Goal: Information Seeking & Learning: Learn about a topic

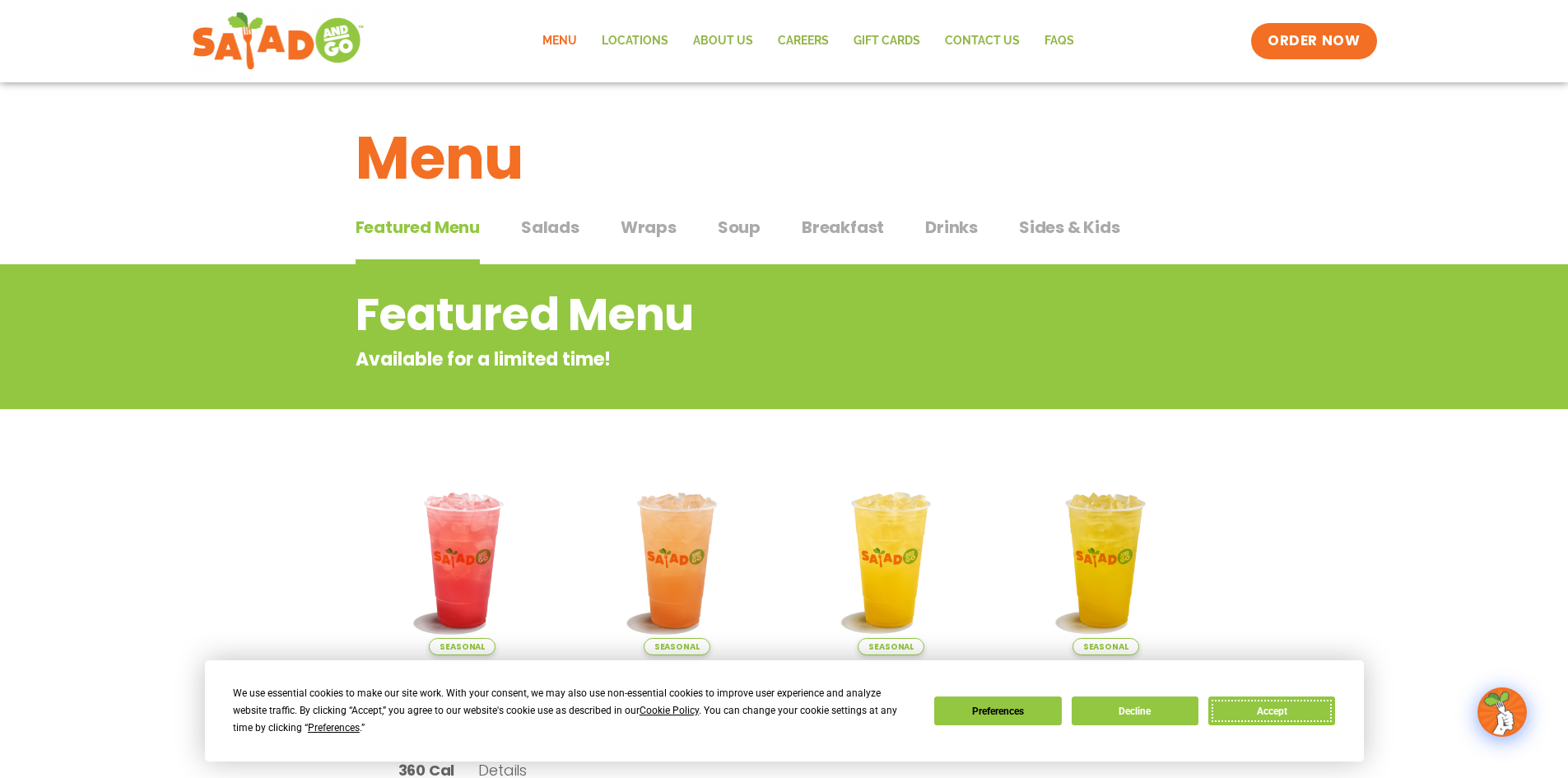
click at [1225, 708] on button "Accept" at bounding box center [1272, 711] width 127 height 29
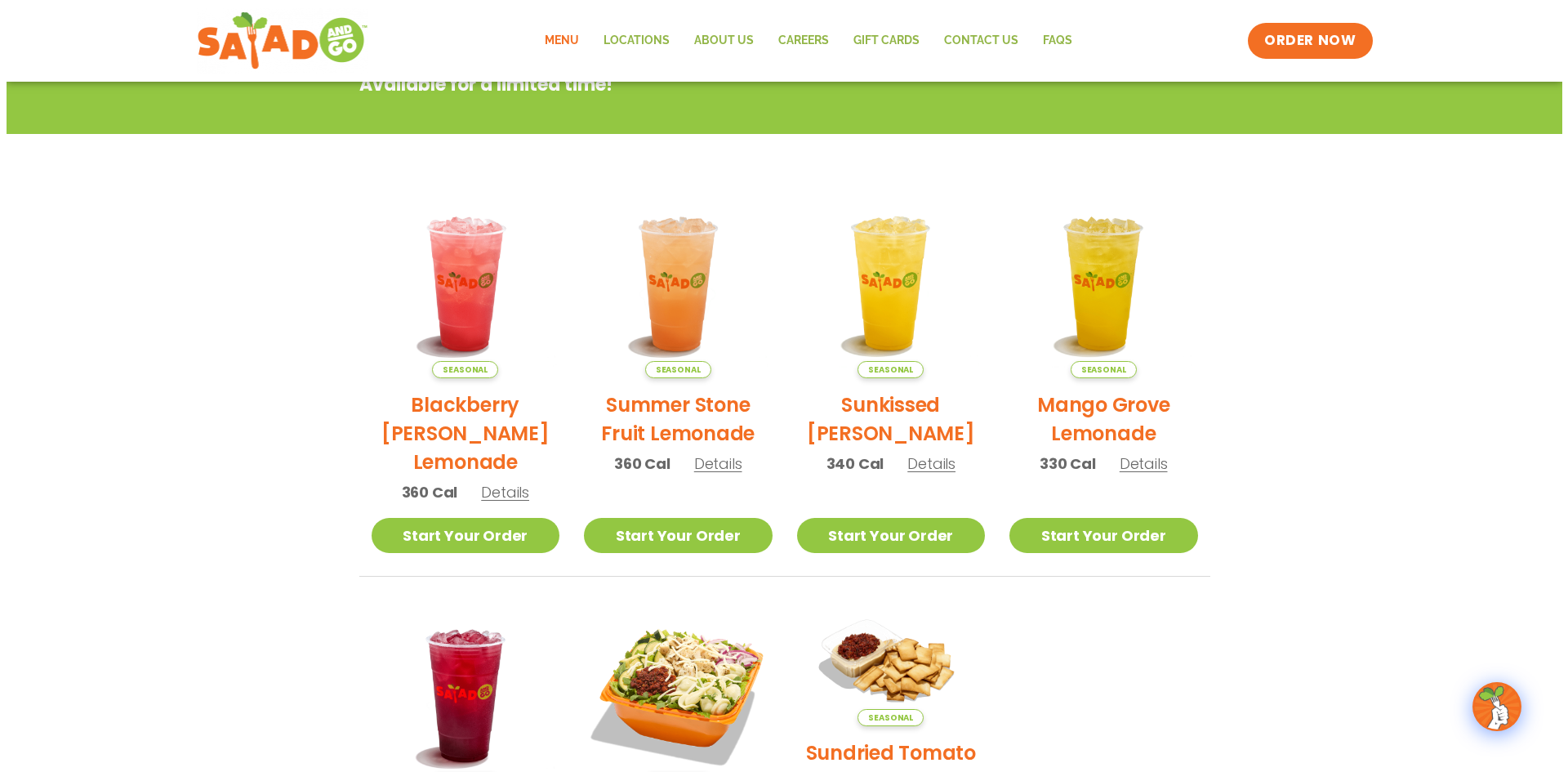
scroll to position [245, 0]
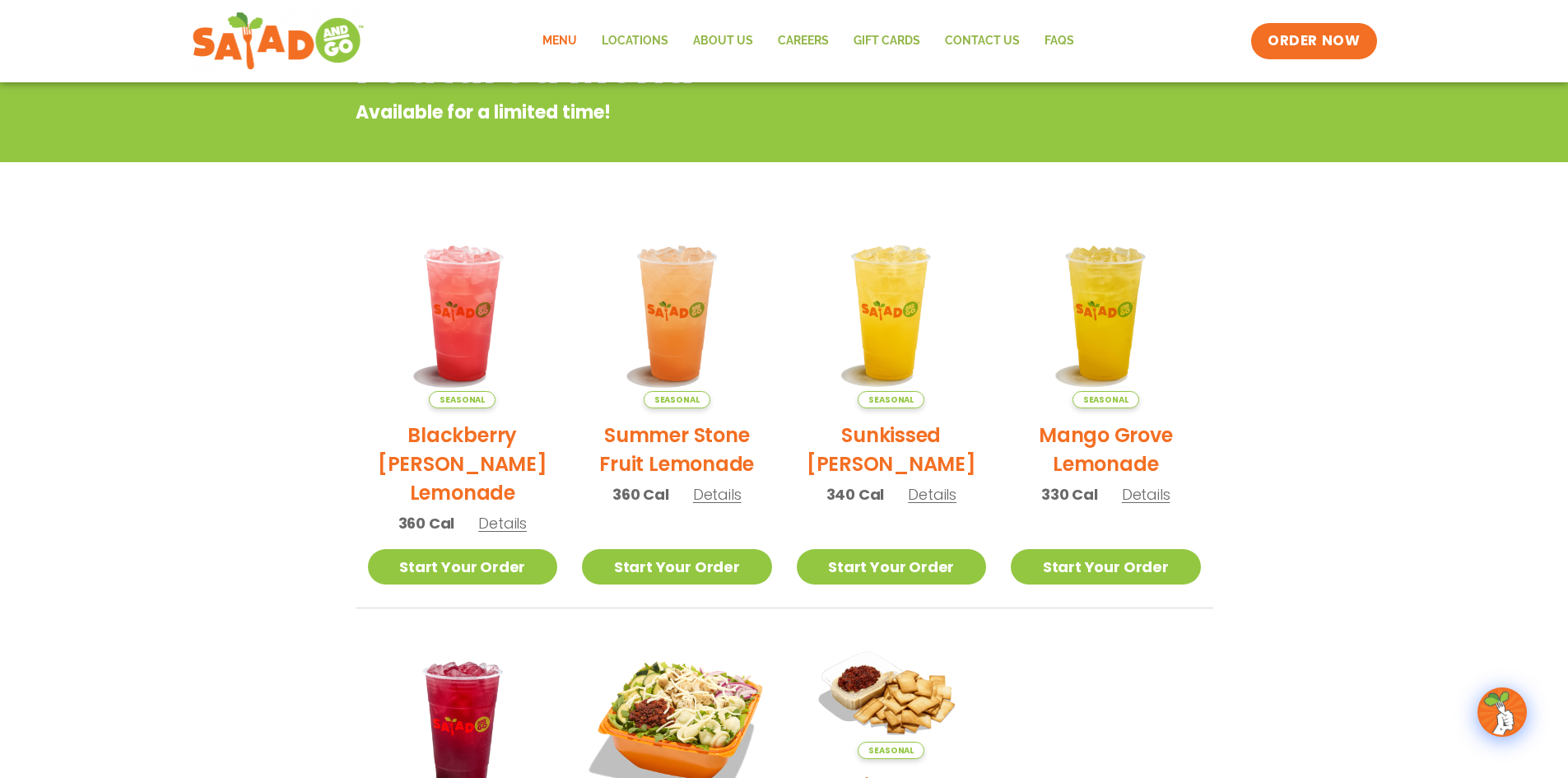
click at [1152, 488] on span "Details" at bounding box center [1146, 494] width 49 height 21
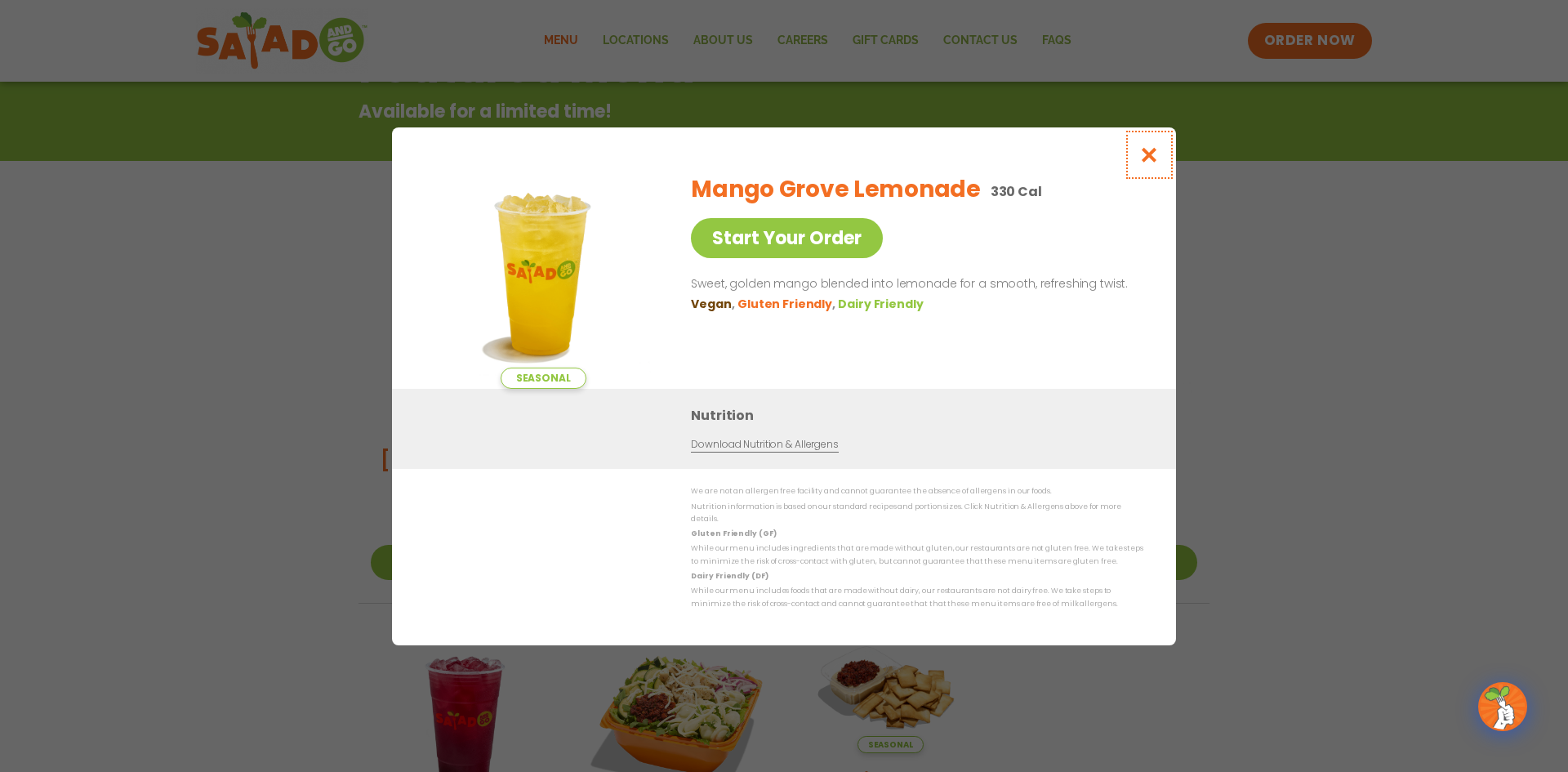
click at [1155, 153] on icon "Close modal" at bounding box center [1149, 155] width 21 height 17
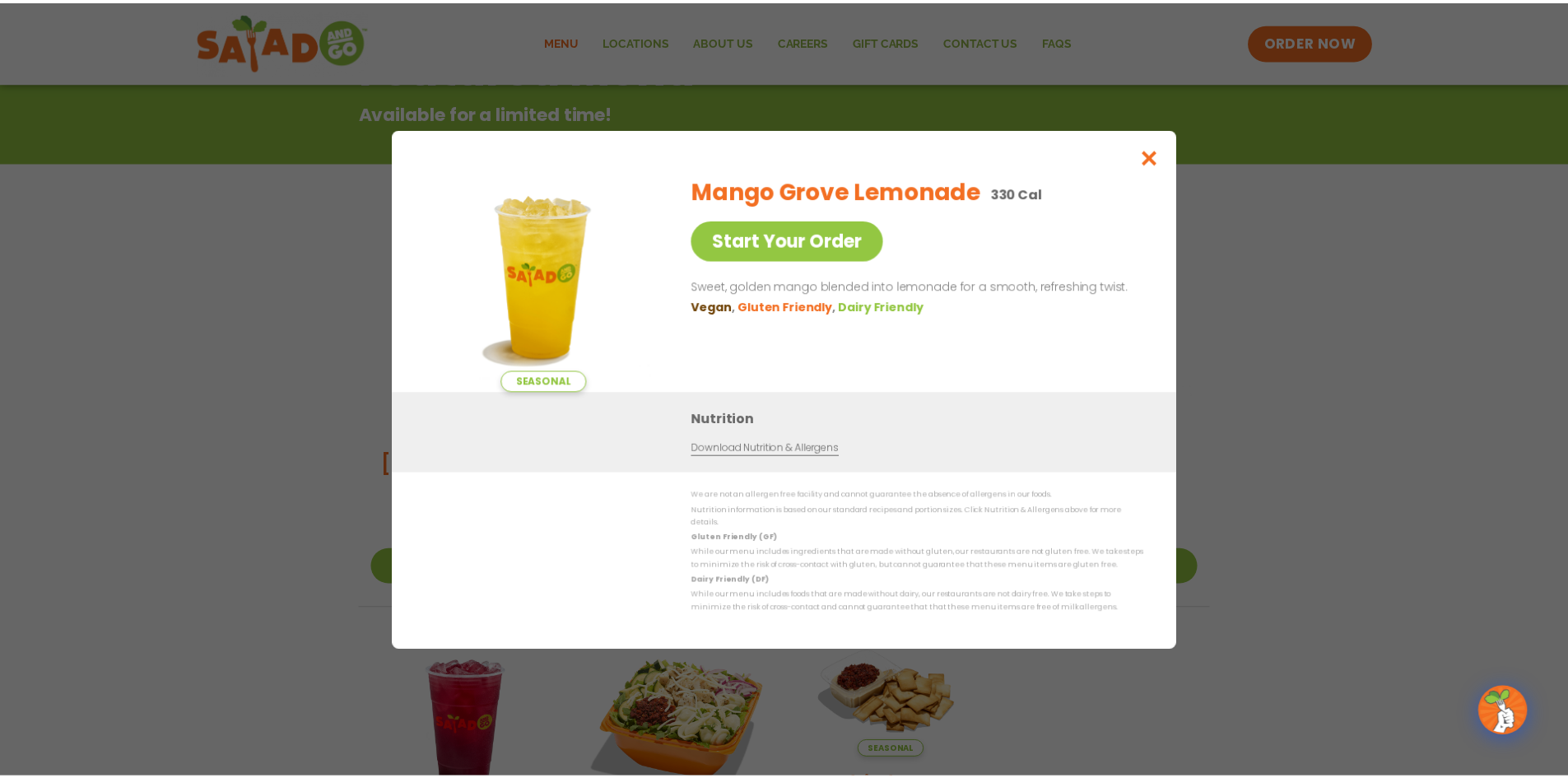
scroll to position [265, 0]
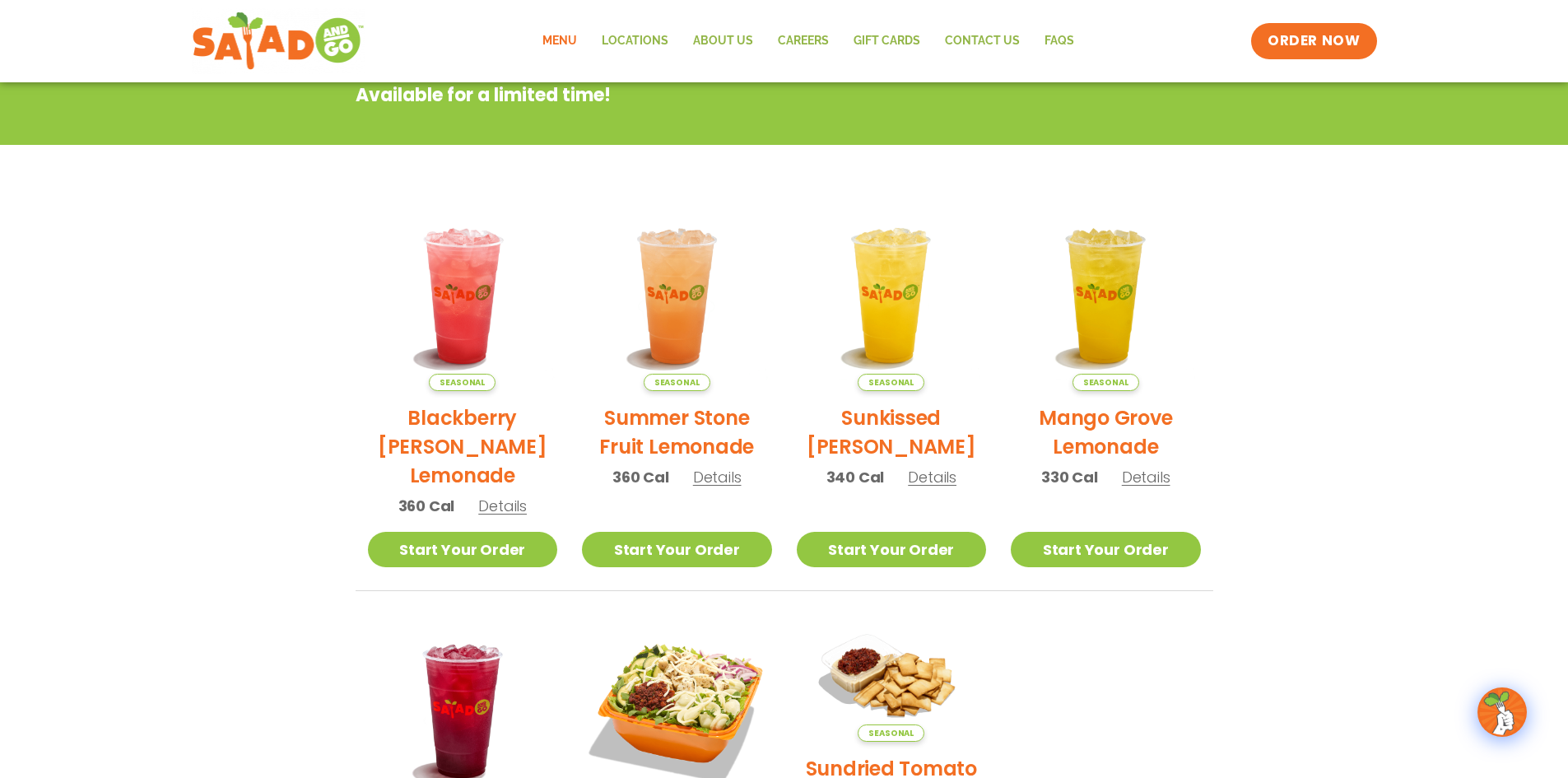
click at [930, 472] on span "Details" at bounding box center [932, 477] width 49 height 21
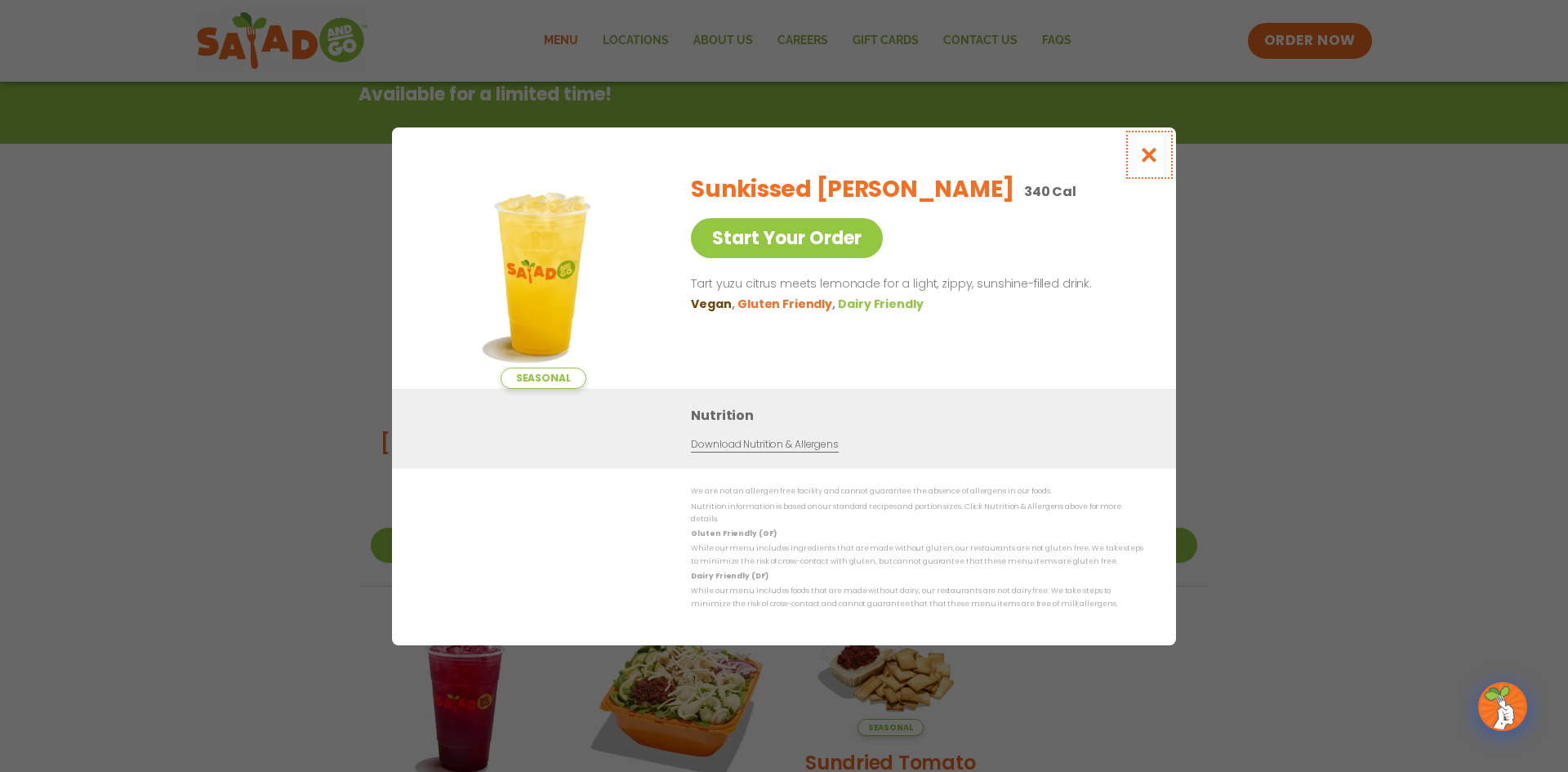
click at [1153, 160] on icon "Close modal" at bounding box center [1149, 155] width 21 height 17
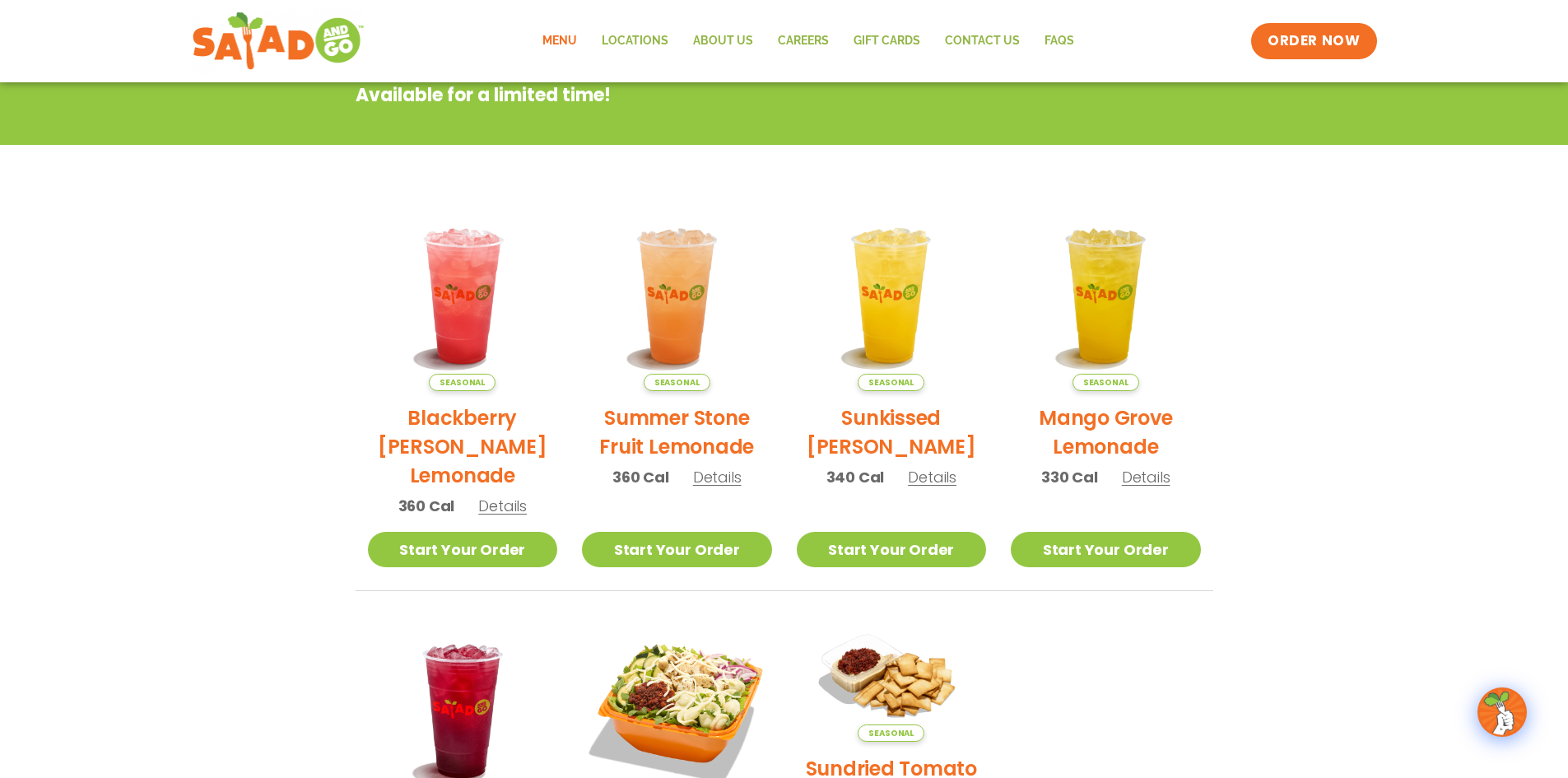
click at [715, 470] on span "Details" at bounding box center [717, 477] width 49 height 21
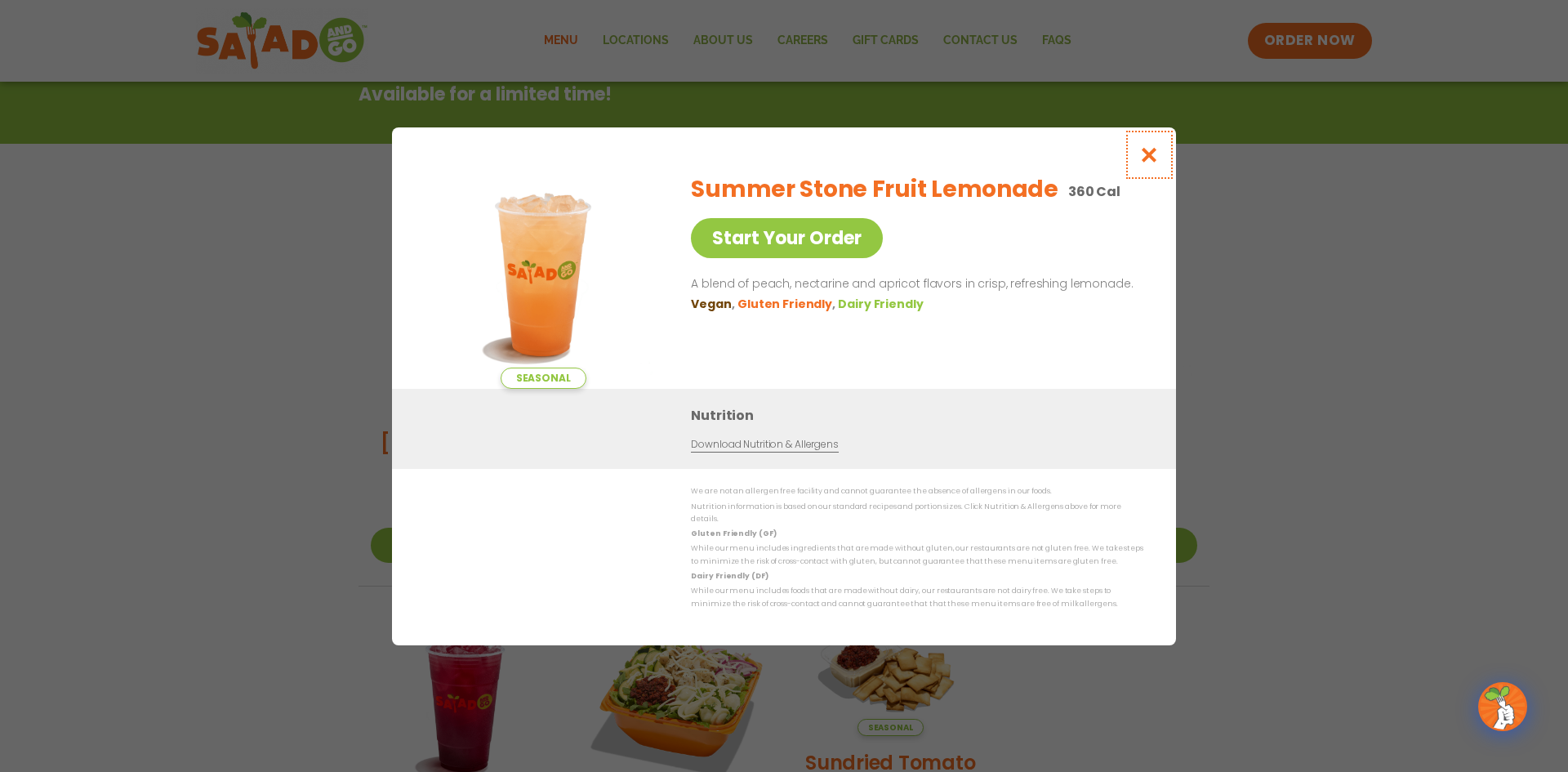
click at [1153, 150] on button "Close modal" at bounding box center [1149, 155] width 53 height 55
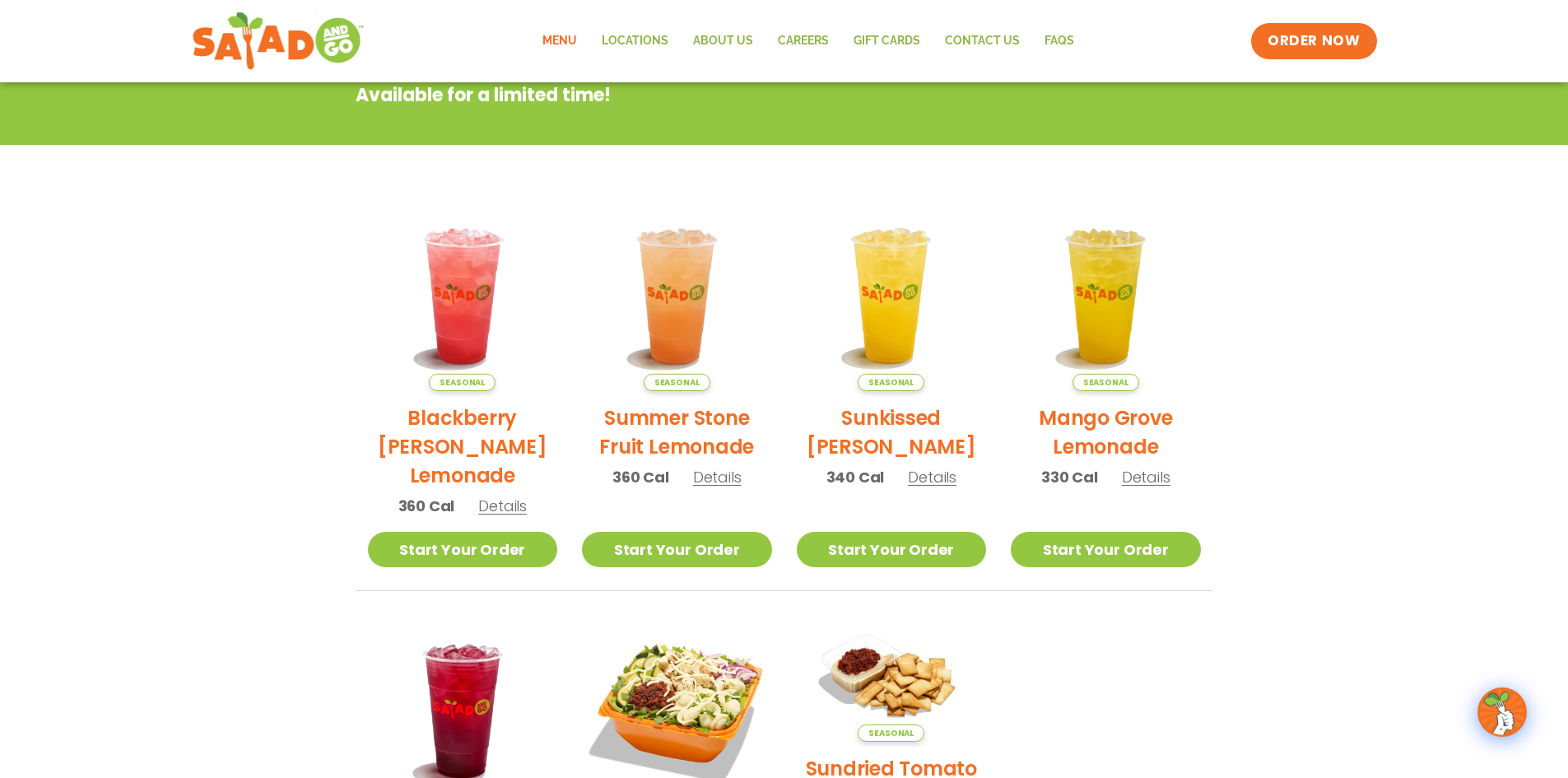
click at [503, 502] on span "Details" at bounding box center [502, 506] width 49 height 21
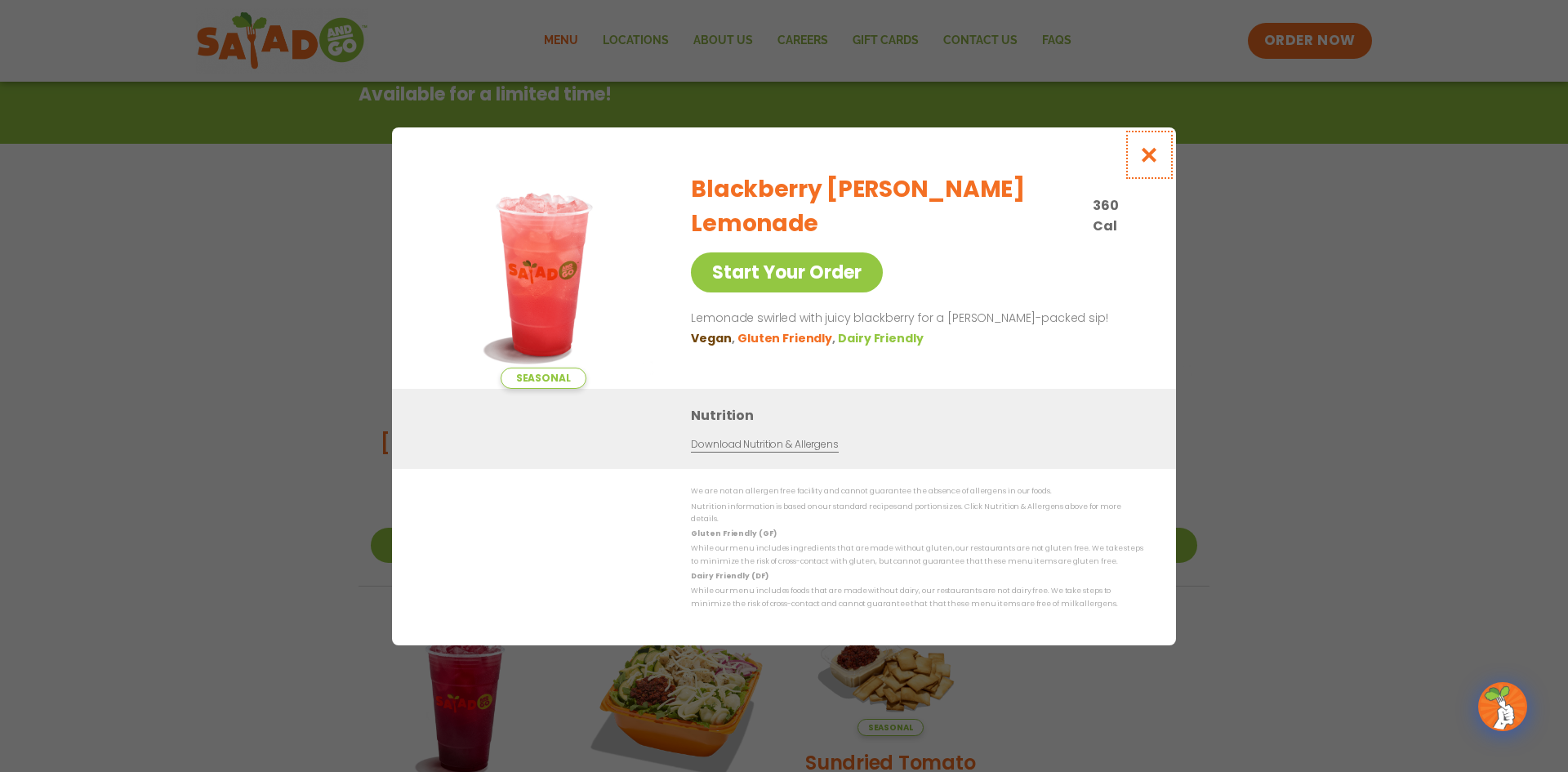
click at [1154, 152] on icon "Close modal" at bounding box center [1149, 155] width 21 height 17
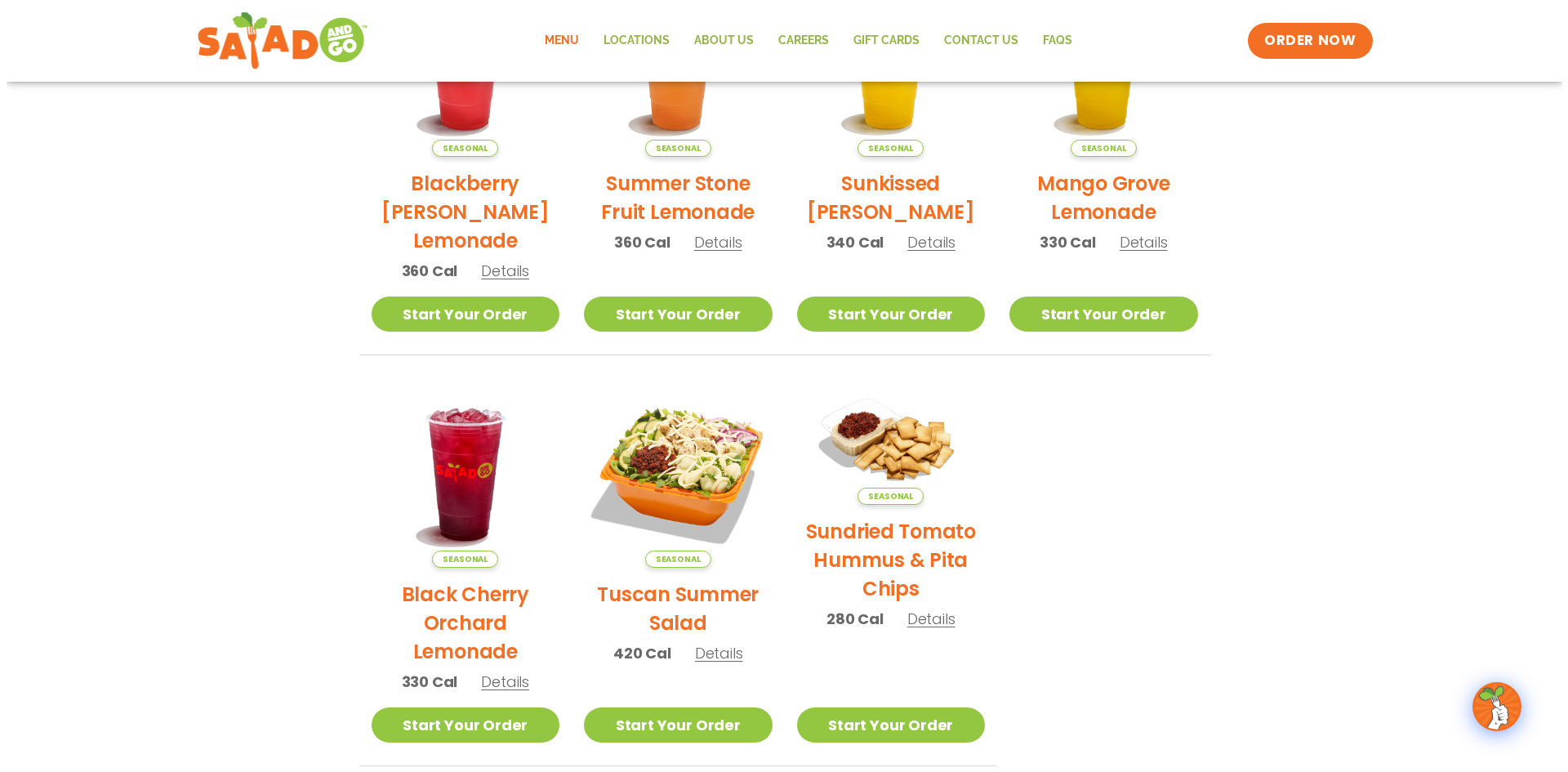
scroll to position [508, 0]
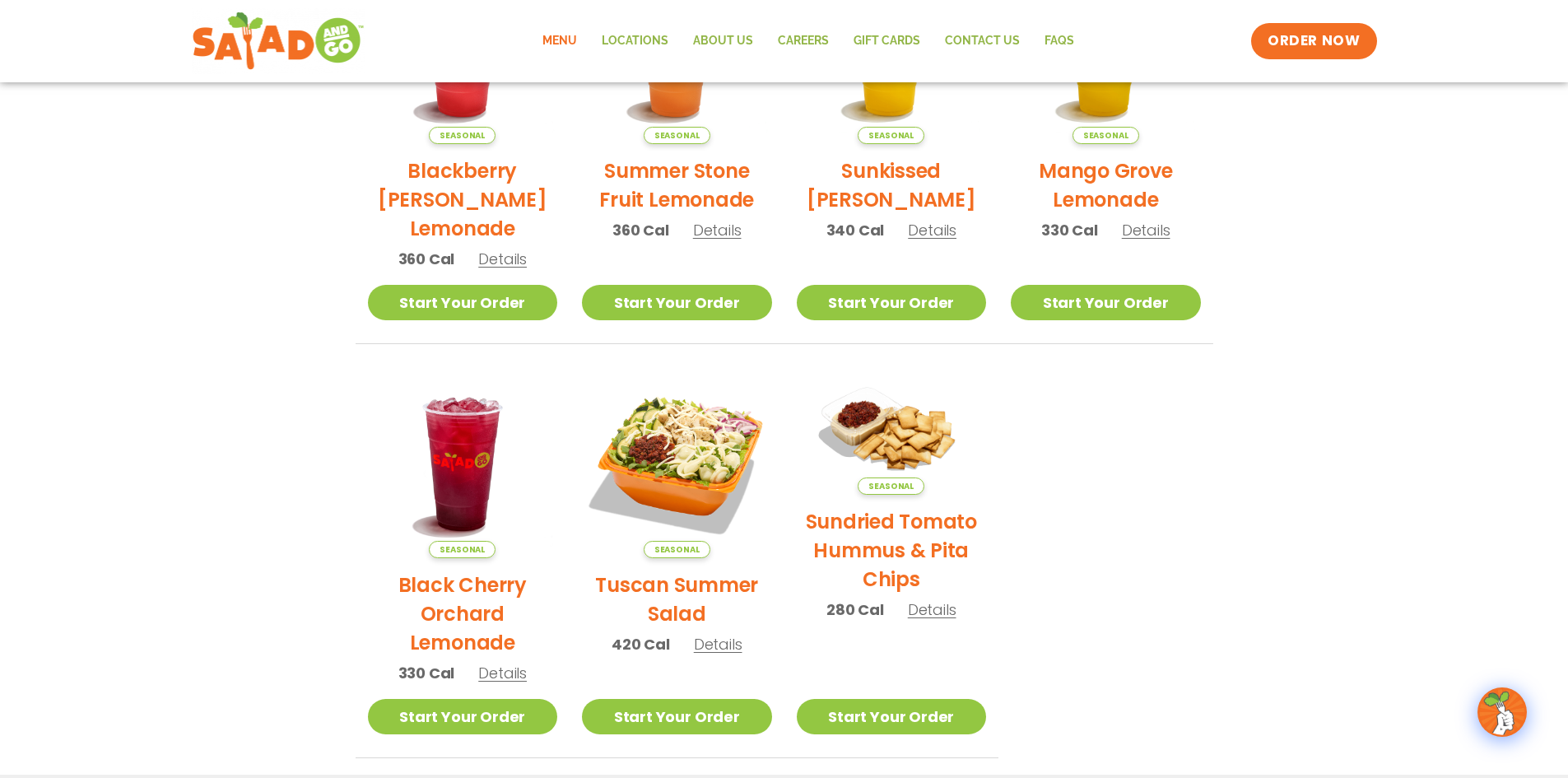
click at [492, 666] on span "Details" at bounding box center [502, 673] width 49 height 21
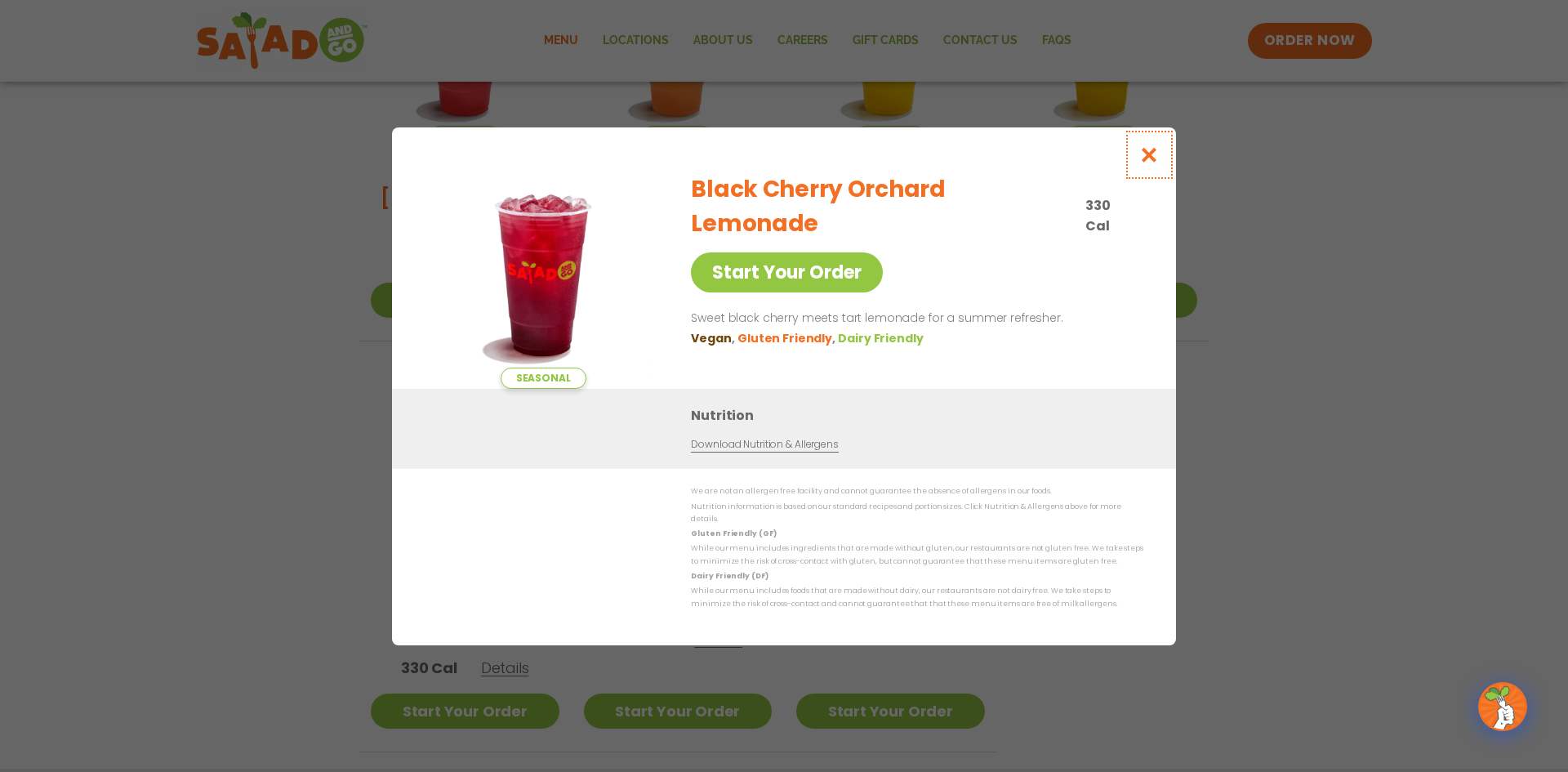
click at [1142, 164] on icon "Close modal" at bounding box center [1149, 155] width 21 height 17
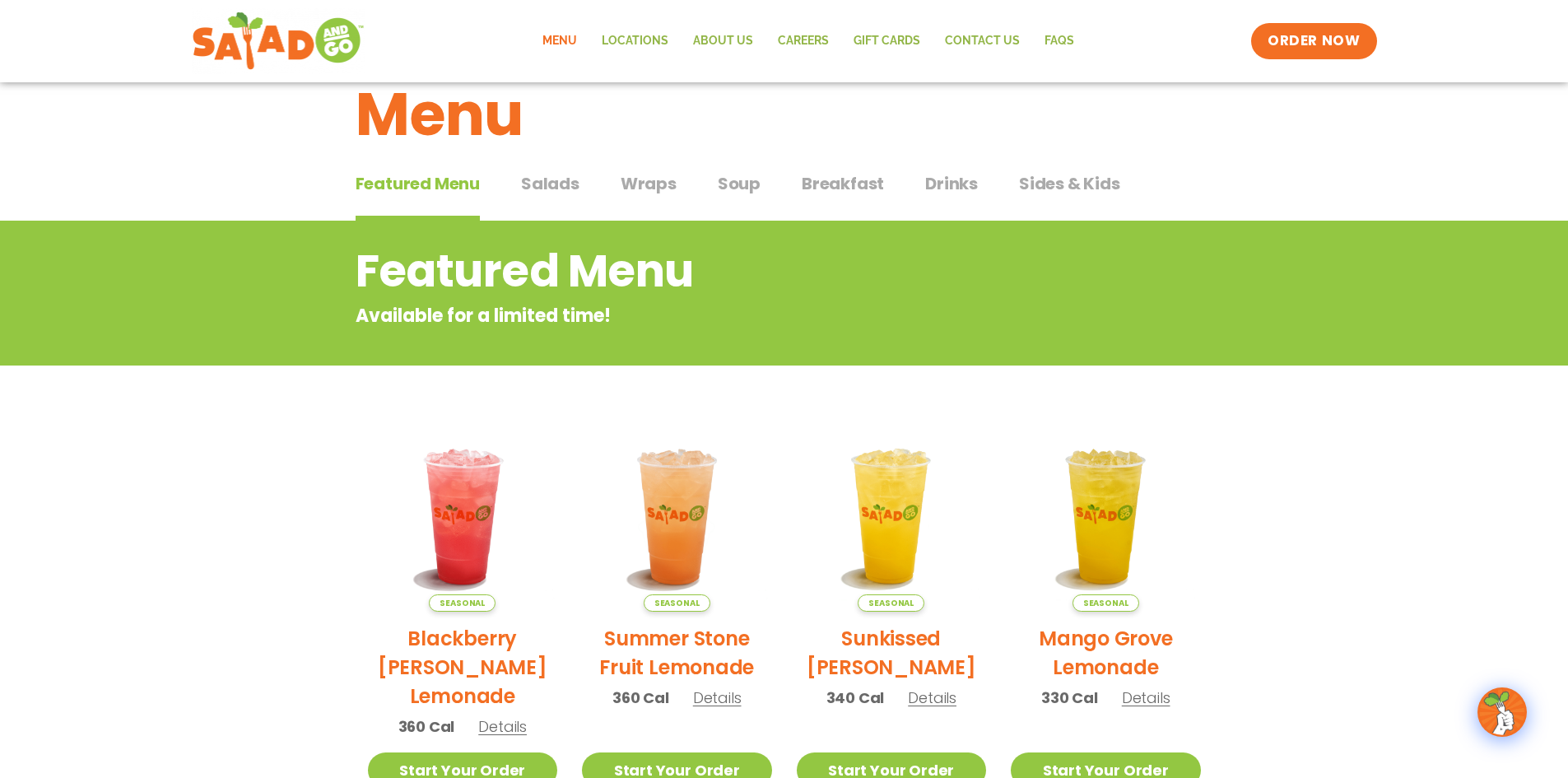
scroll to position [32, 0]
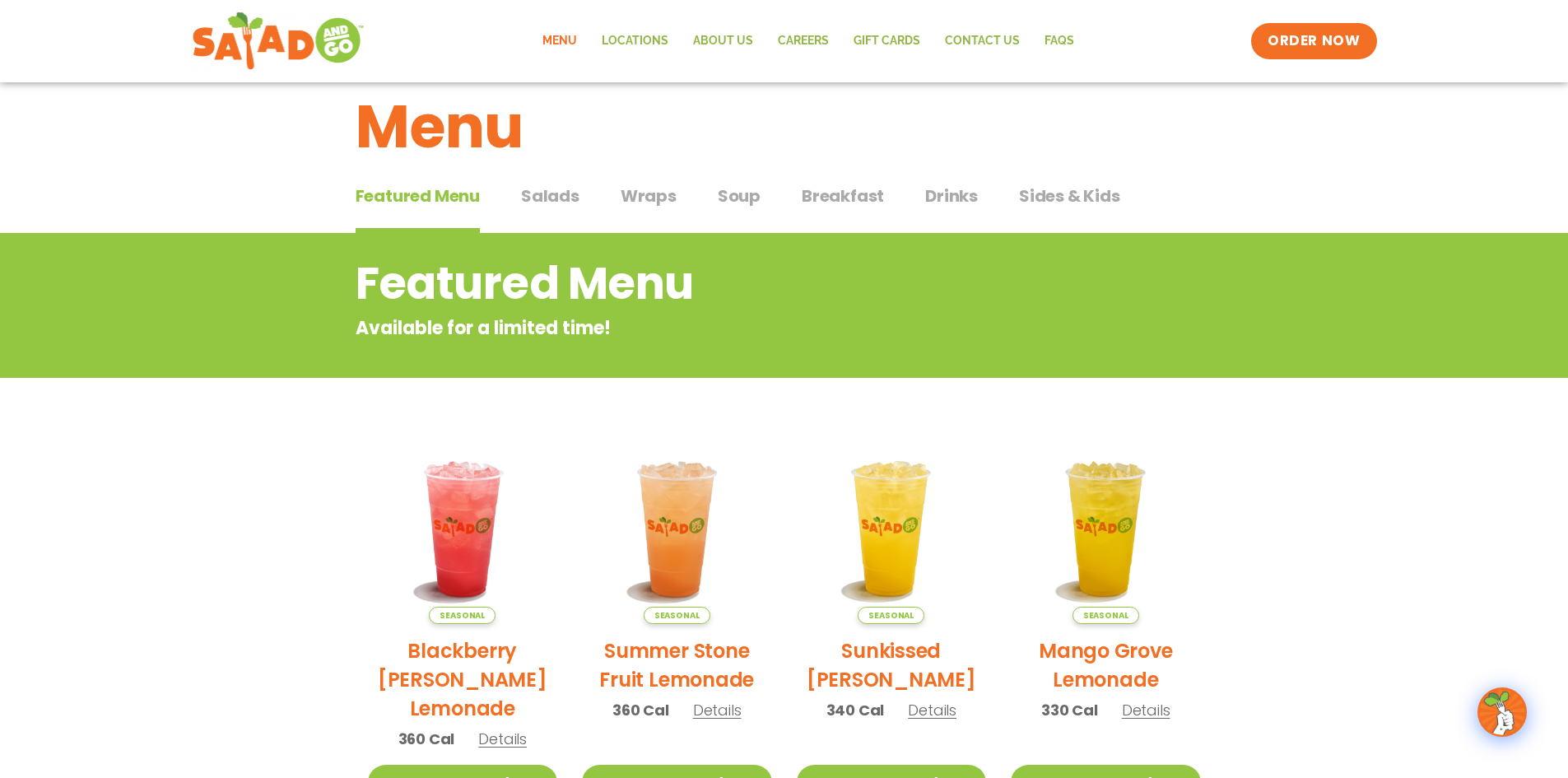
click at [638, 201] on span "Wraps" at bounding box center [649, 196] width 56 height 25
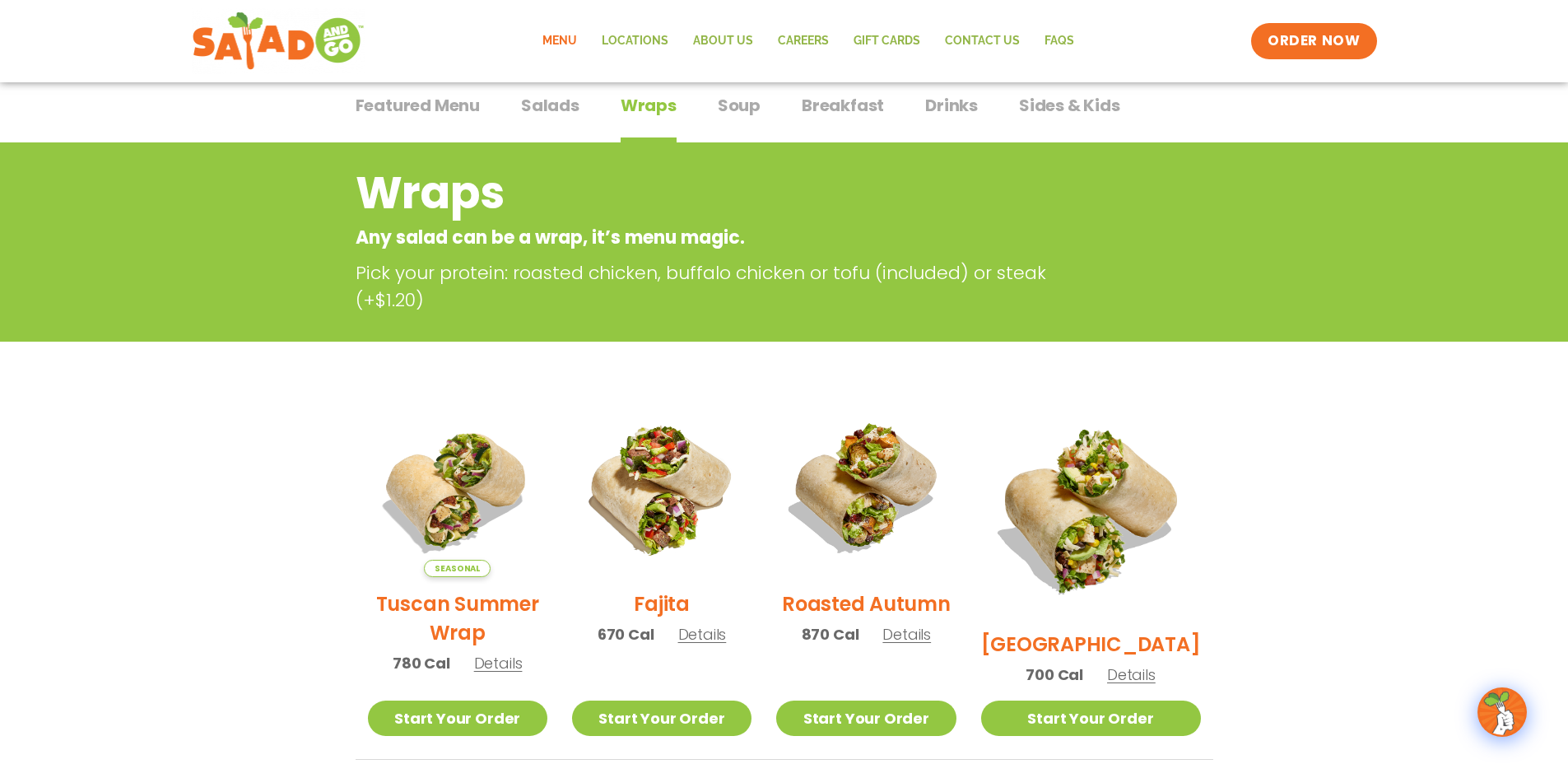
scroll to position [114, 0]
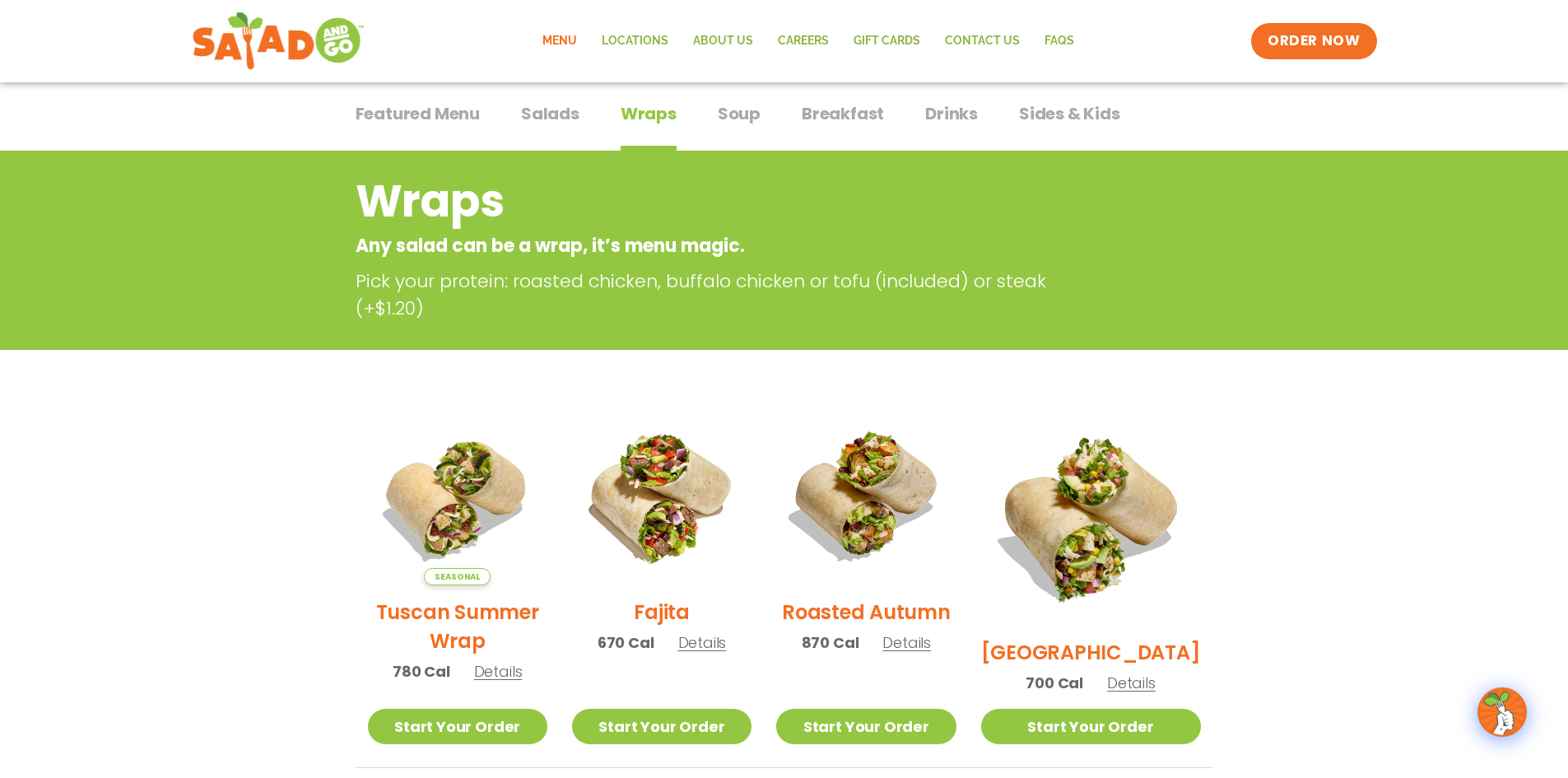
click at [730, 110] on span "Soup" at bounding box center [740, 114] width 43 height 25
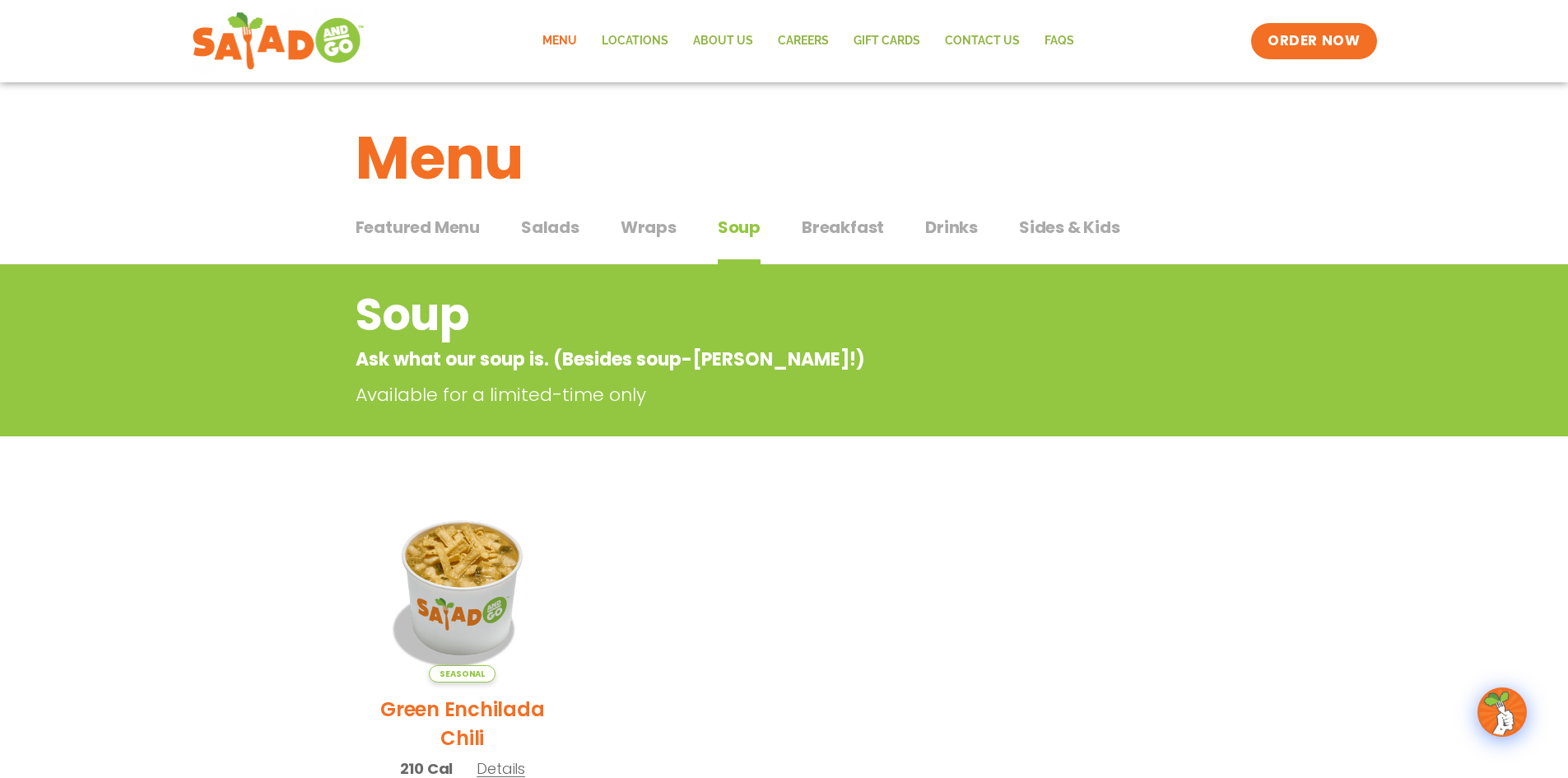
click at [959, 226] on span "Drinks" at bounding box center [952, 227] width 53 height 25
